Goal: Navigation & Orientation: Understand site structure

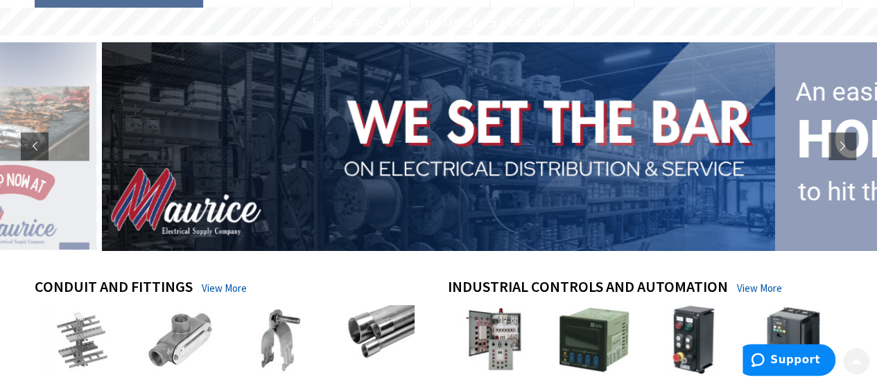
scroll to position [139, 0]
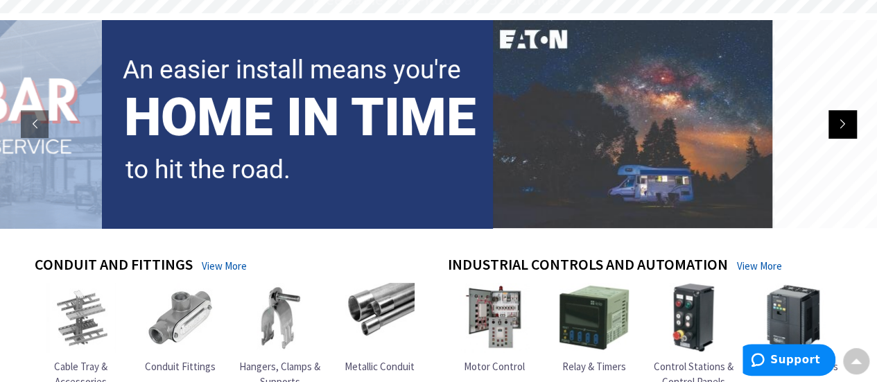
click at [840, 123] on rs-arrow at bounding box center [843, 124] width 28 height 28
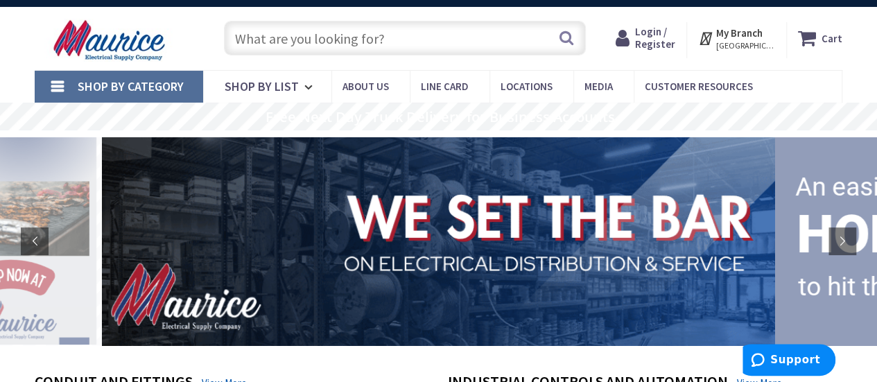
scroll to position [0, 0]
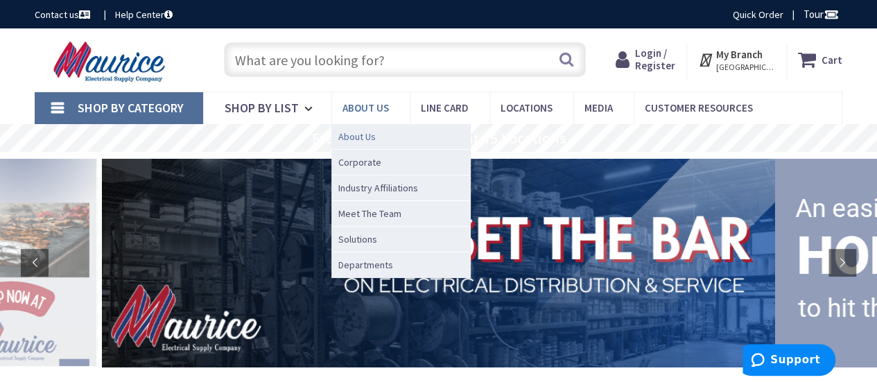
click at [355, 137] on span "About Us" at bounding box center [356, 137] width 37 height 14
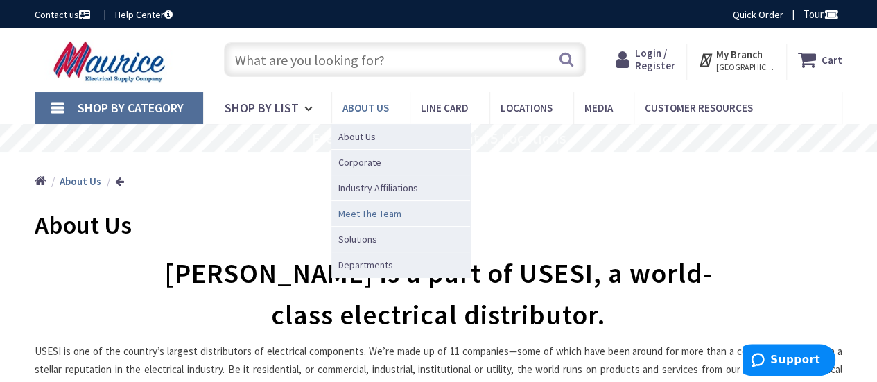
click at [354, 209] on span "Meet The Team" at bounding box center [369, 214] width 63 height 14
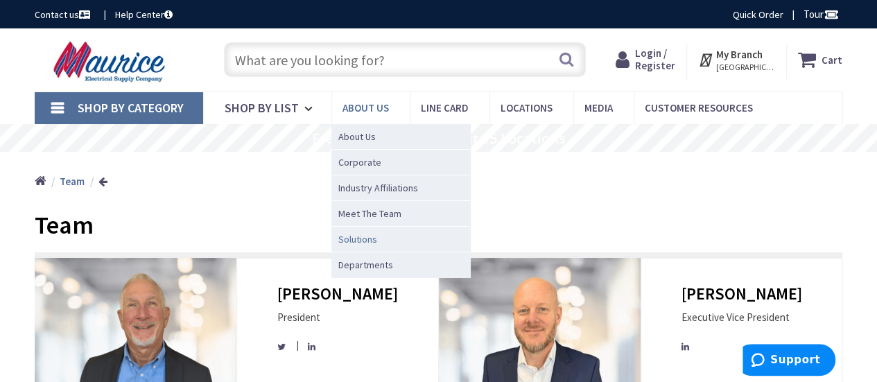
click at [370, 238] on span "Solutions" at bounding box center [357, 239] width 39 height 14
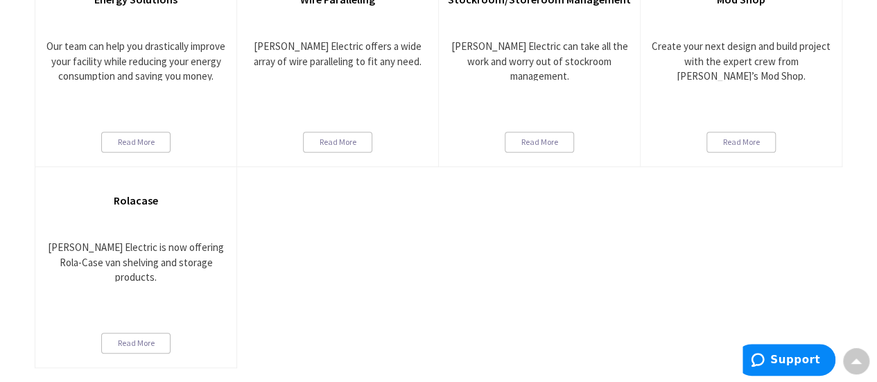
scroll to position [347, 0]
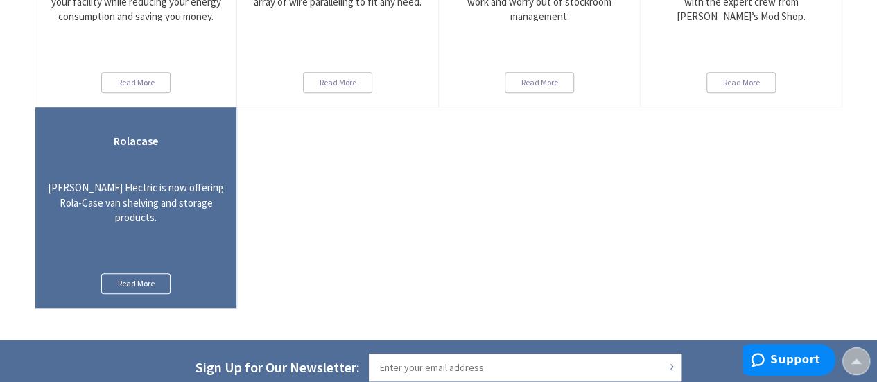
click at [129, 278] on link "Read More" at bounding box center [135, 283] width 69 height 21
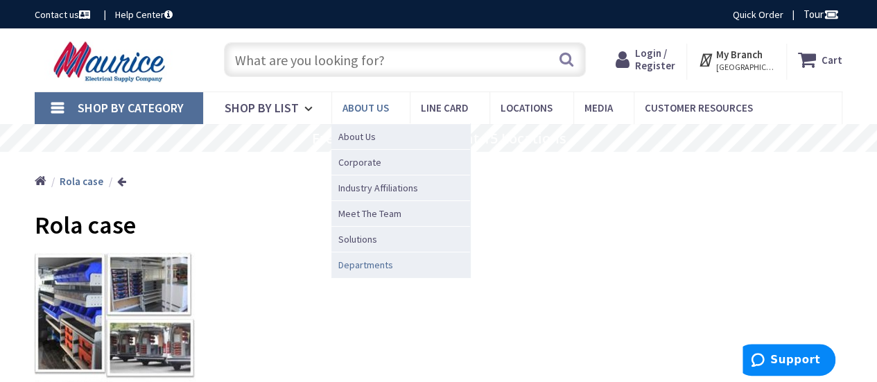
click at [377, 265] on span "Departments" at bounding box center [365, 265] width 55 height 14
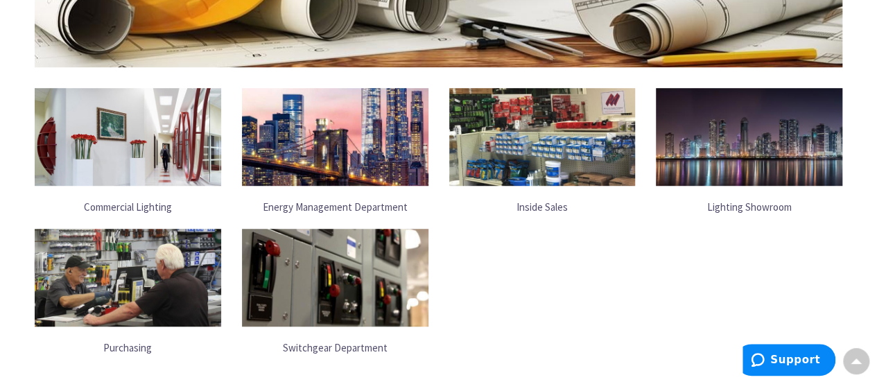
scroll to position [485, 0]
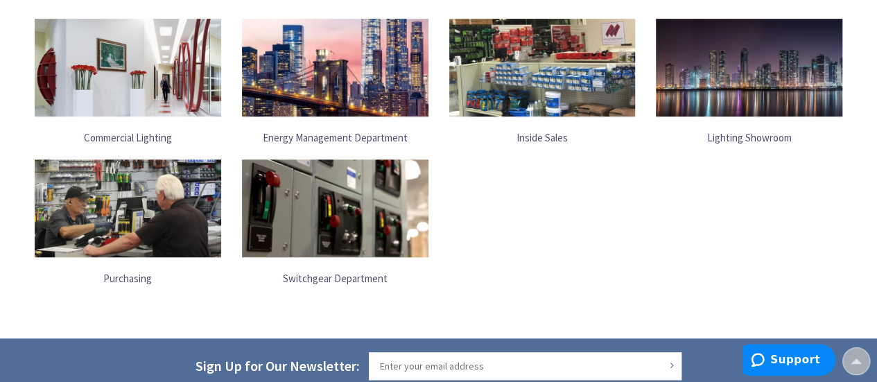
click at [542, 85] on img at bounding box center [542, 68] width 187 height 98
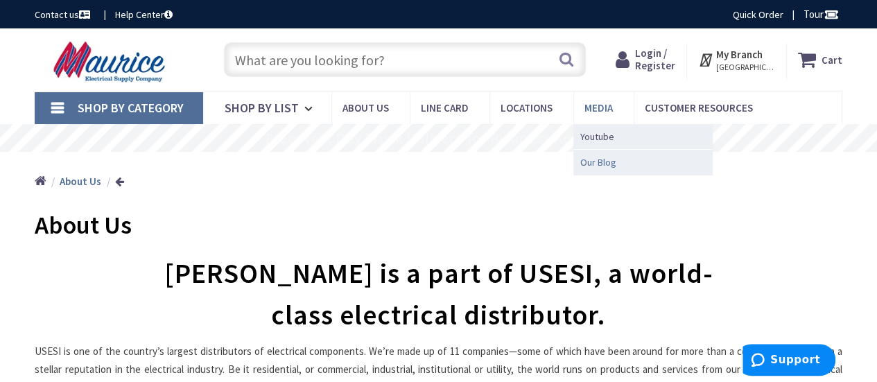
click at [600, 162] on span "Our Blog" at bounding box center [598, 162] width 36 height 14
